Goal: Information Seeking & Learning: Learn about a topic

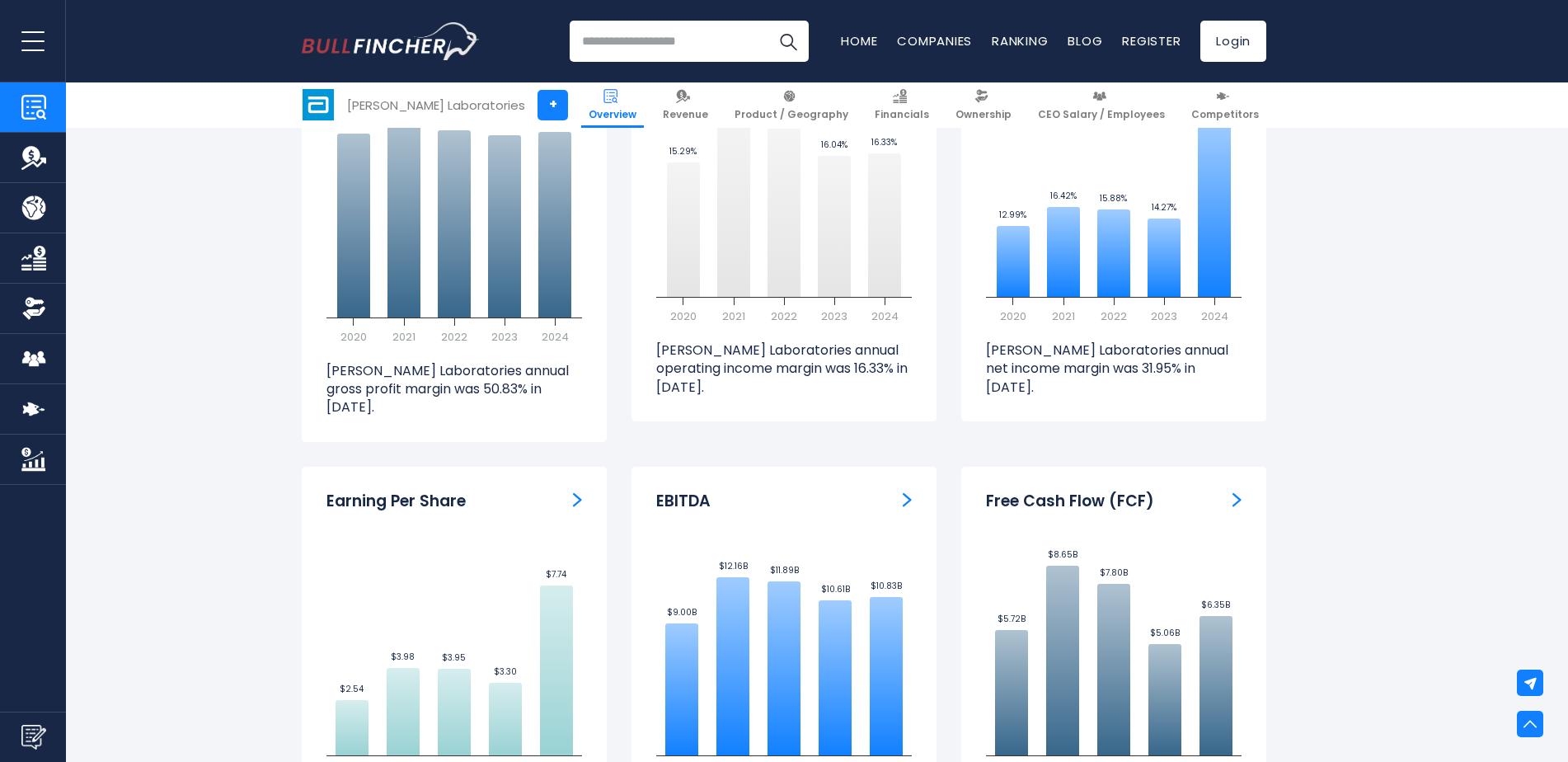
scroll to position [4077, 0]
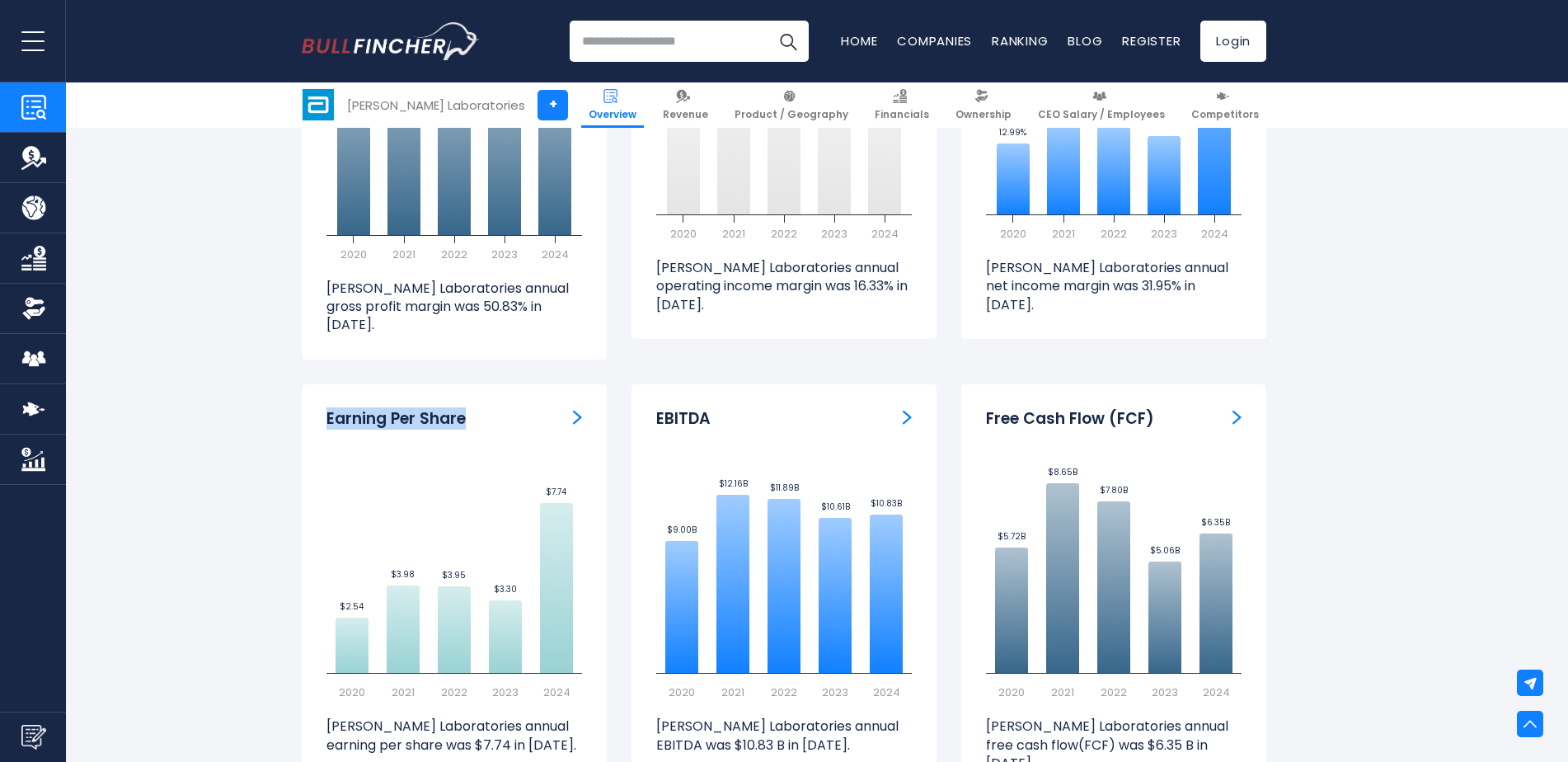
drag, startPoint x: 465, startPoint y: 343, endPoint x: 272, endPoint y: 343, distance: 193.0
copy h3 "Earning Per Share"
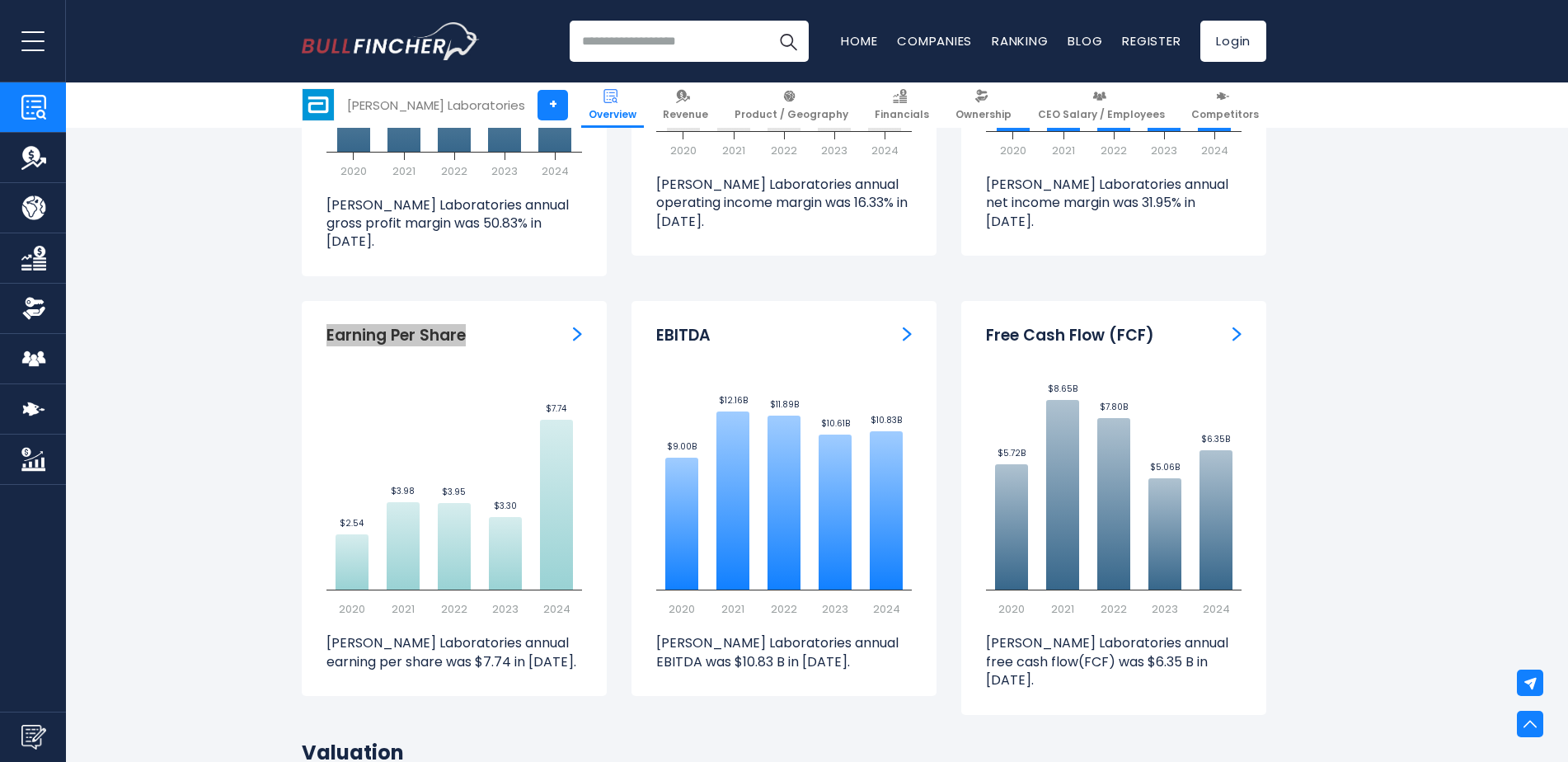
scroll to position [4160, 0]
drag, startPoint x: 1472, startPoint y: 399, endPoint x: 1366, endPoint y: 411, distance: 106.7
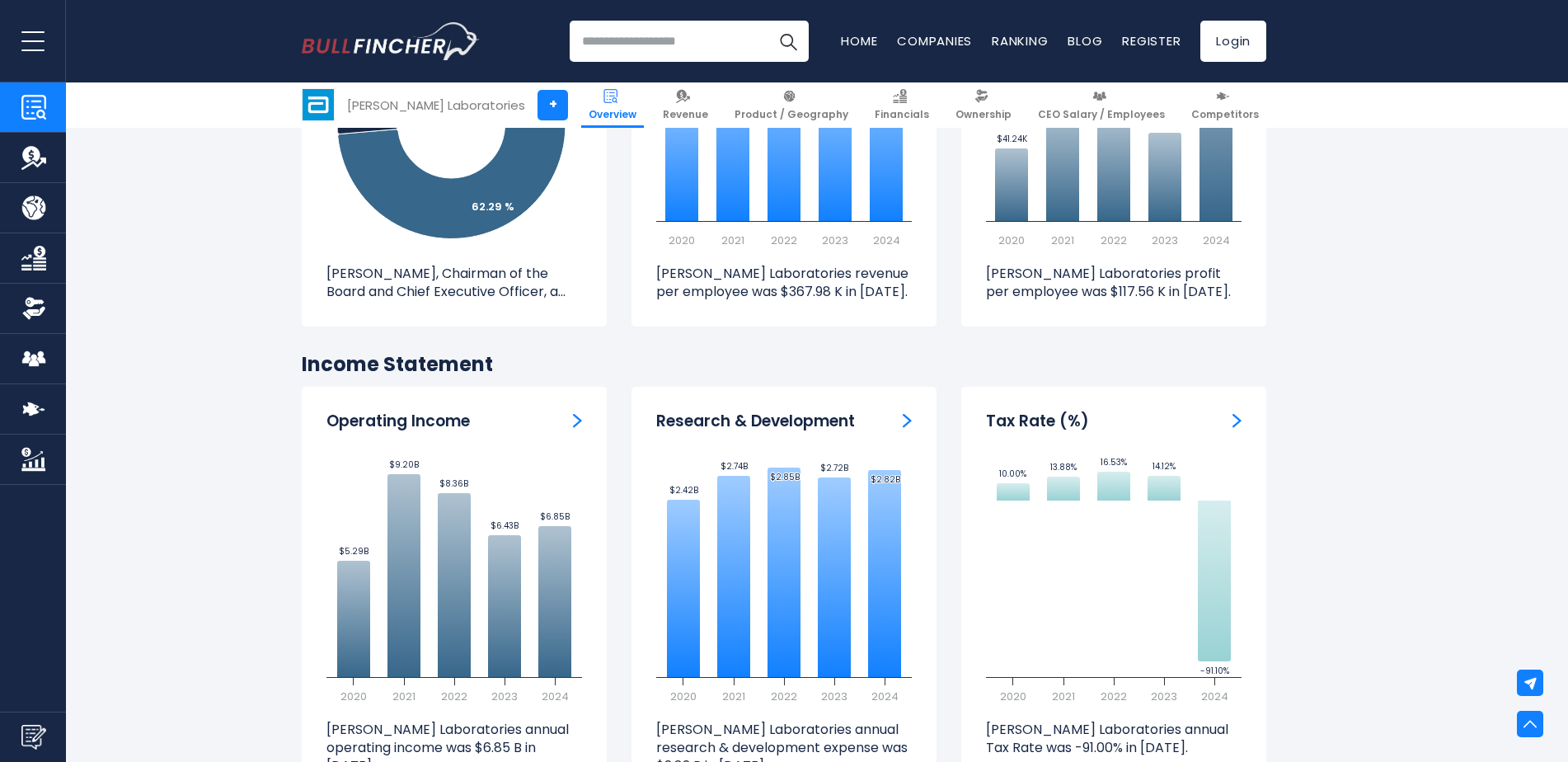
scroll to position [2181, 0]
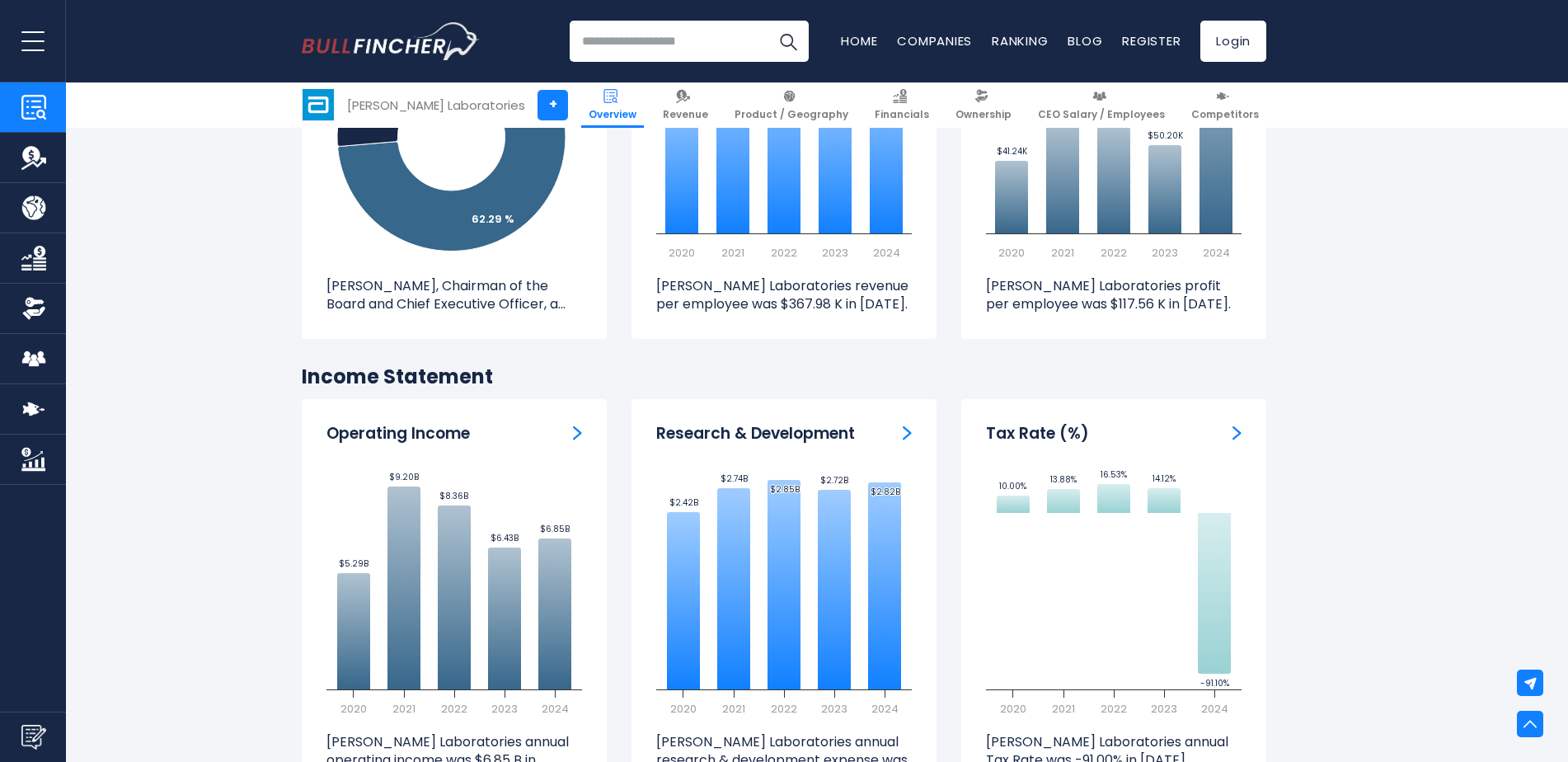
click at [659, 430] on div "Research & Development Created with Highcharts 12.1.2 $2.42B ​ $2.42B $2.74B ​ …" at bounding box center [784, 606] width 305 height 414
drag, startPoint x: 659, startPoint y: 430, endPoint x: 865, endPoint y: 436, distance: 206.1
click at [865, 436] on div "Research & Development" at bounding box center [784, 434] width 255 height 21
copy h3 "Research & Development"
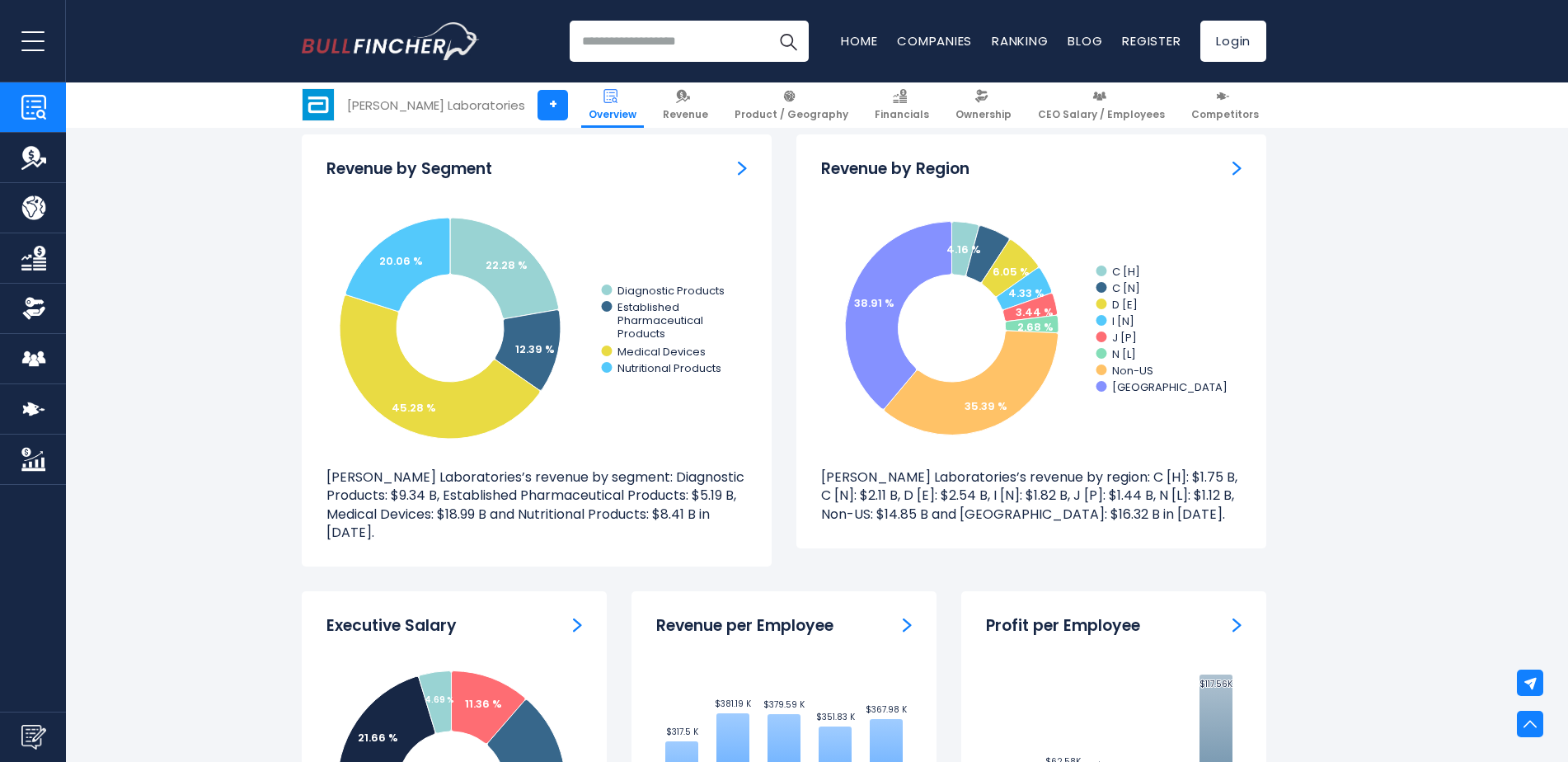
scroll to position [1439, 0]
